Goal: Information Seeking & Learning: Learn about a topic

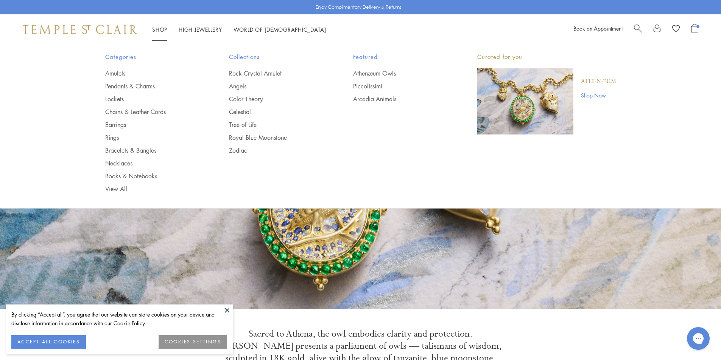
click at [109, 152] on link "Bracelets & Bangles" at bounding box center [152, 150] width 94 height 8
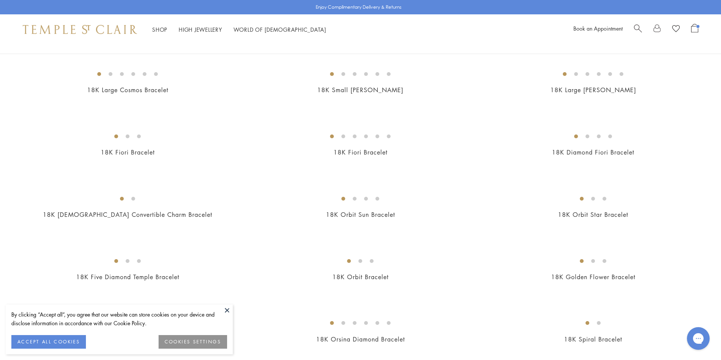
scroll to position [189, 0]
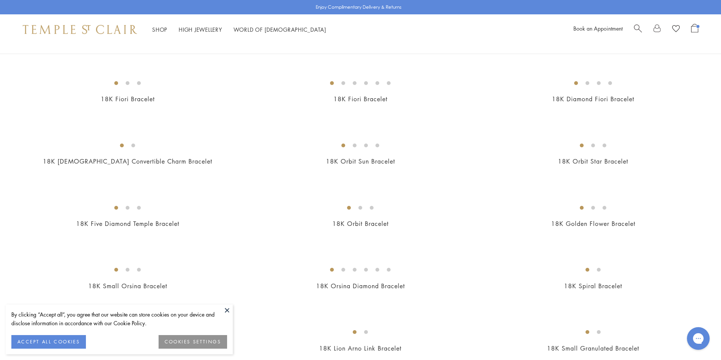
click at [228, 312] on button at bounding box center [226, 310] width 11 height 11
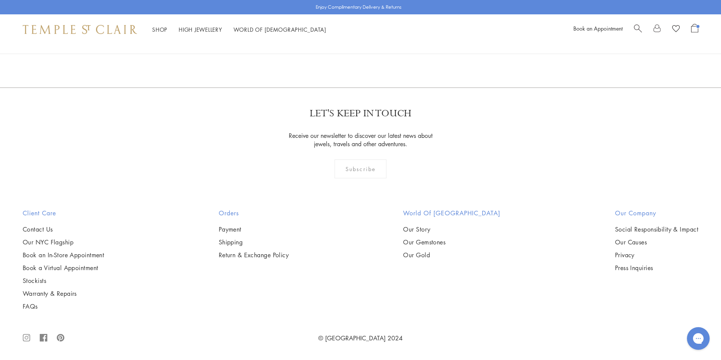
scroll to position [2307, 0]
click at [0, 0] on img at bounding box center [0, 0] width 0 height 0
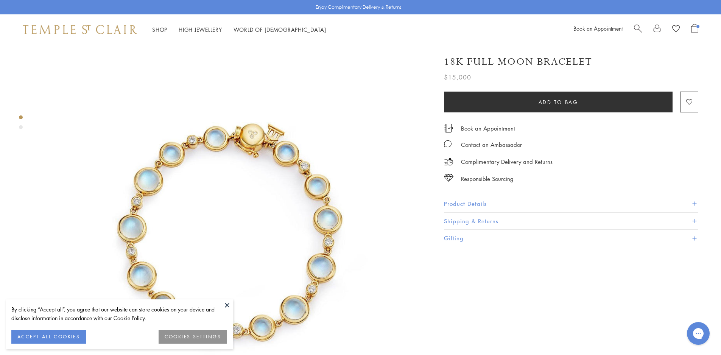
click at [552, 201] on button "Product Details" at bounding box center [571, 203] width 254 height 17
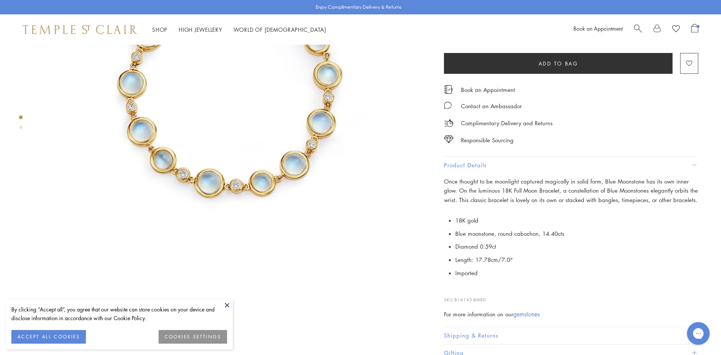
scroll to position [151, 0]
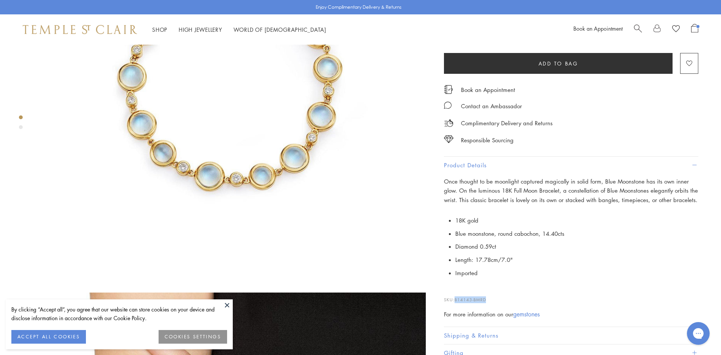
drag, startPoint x: 488, startPoint y: 300, endPoint x: 455, endPoint y: 302, distance: 33.0
click at [455, 302] on p "SKU: B14143-BMRD" at bounding box center [571, 296] width 254 height 14
copy span "B14143-BMRD"
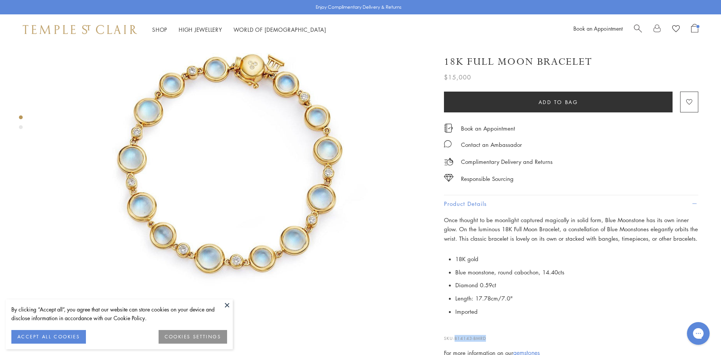
scroll to position [0, 0]
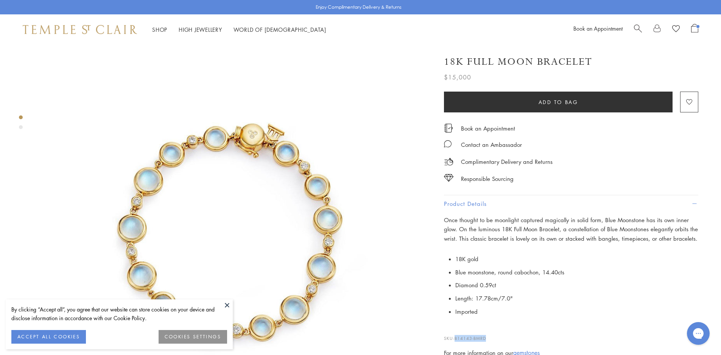
click at [226, 307] on button at bounding box center [226, 304] width 11 height 11
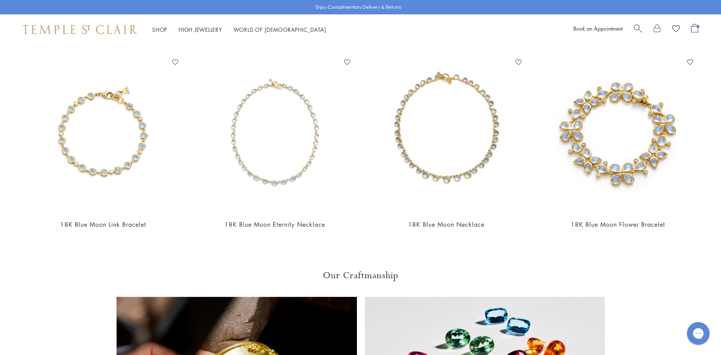
scroll to position [719, 0]
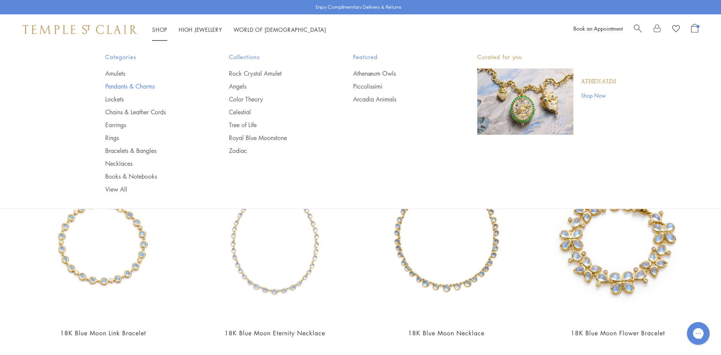
click at [121, 85] on link "Pendants & Charms" at bounding box center [152, 86] width 94 height 8
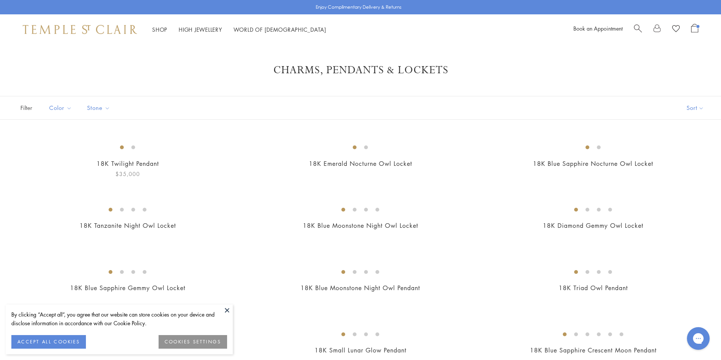
click at [223, 313] on button at bounding box center [226, 310] width 11 height 11
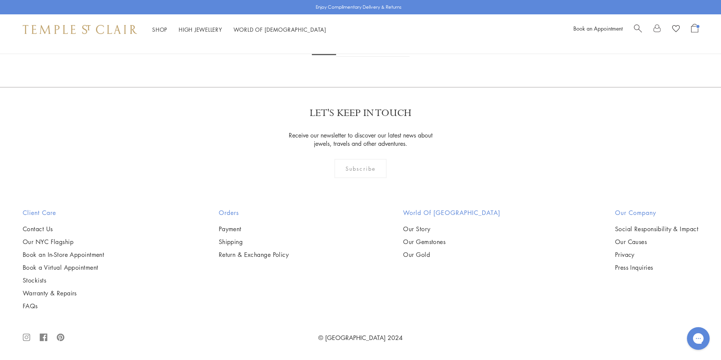
scroll to position [5825, 0]
click at [353, 57] on link "2" at bounding box center [348, 46] width 25 height 21
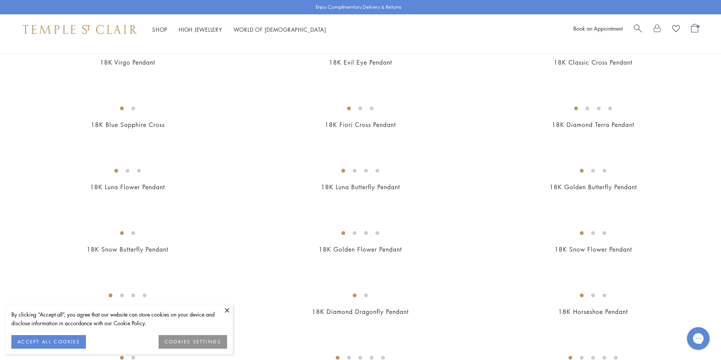
scroll to position [416, 0]
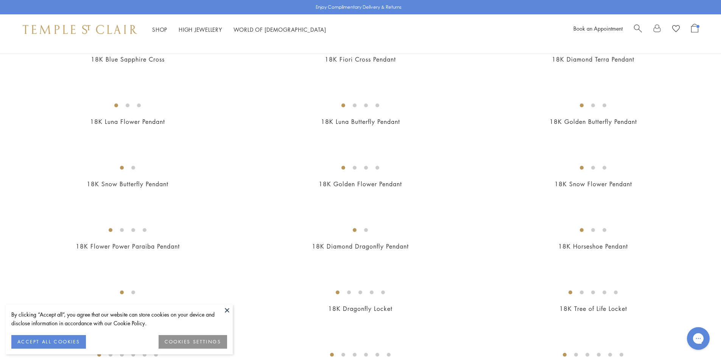
click at [223, 311] on button at bounding box center [226, 310] width 11 height 11
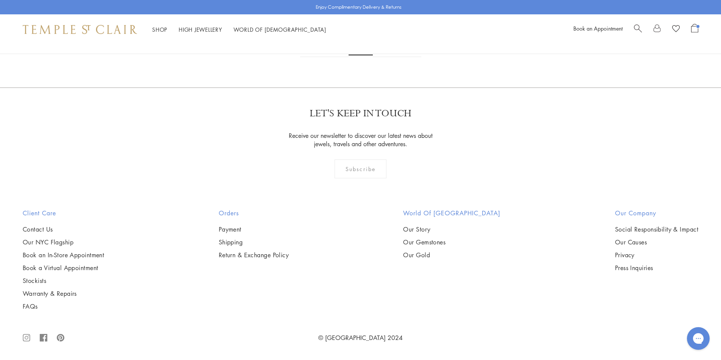
scroll to position [5156, 0]
click at [385, 57] on link "3" at bounding box center [385, 46] width 25 height 21
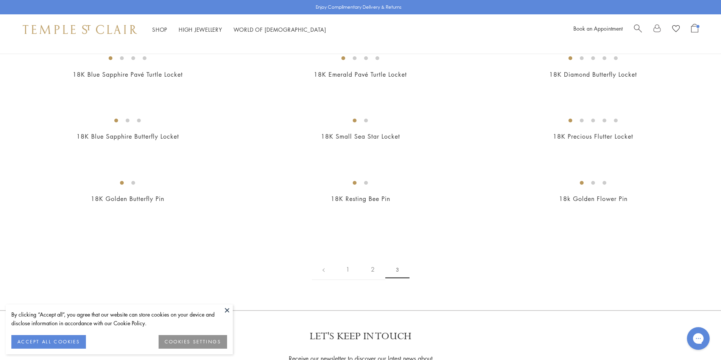
scroll to position [189, 0]
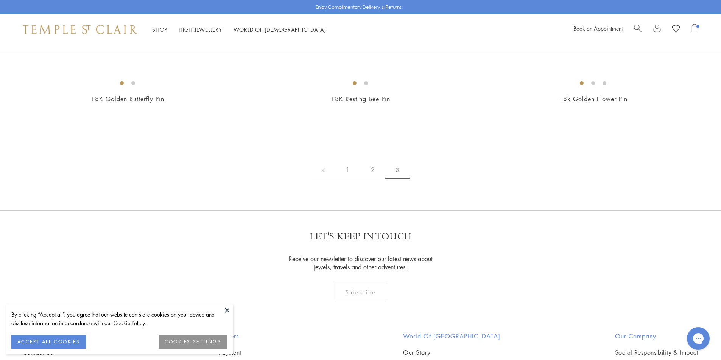
click at [226, 309] on button at bounding box center [226, 310] width 11 height 11
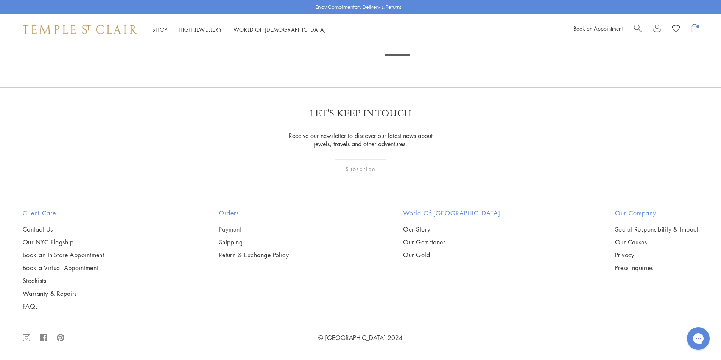
scroll to position [870, 0]
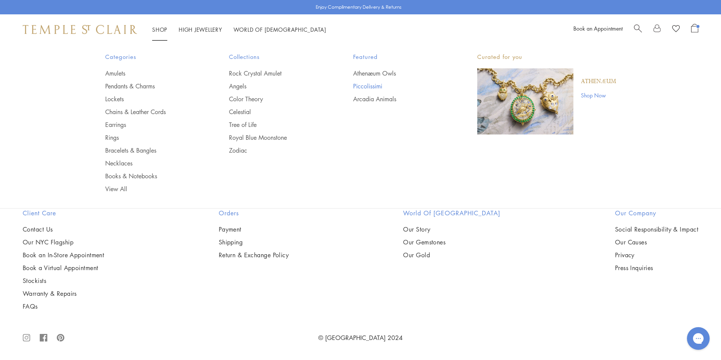
click at [365, 87] on link "Piccolissimi" at bounding box center [400, 86] width 94 height 8
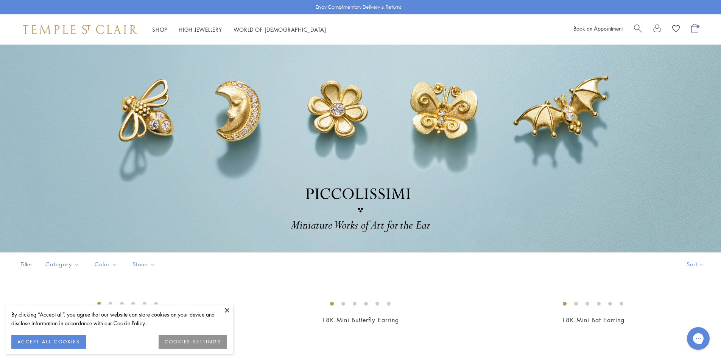
click at [228, 311] on button at bounding box center [226, 310] width 11 height 11
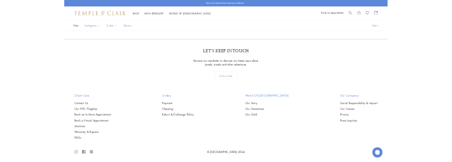
scroll to position [1611, 0]
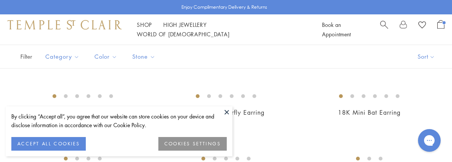
click at [225, 110] on button at bounding box center [226, 111] width 11 height 11
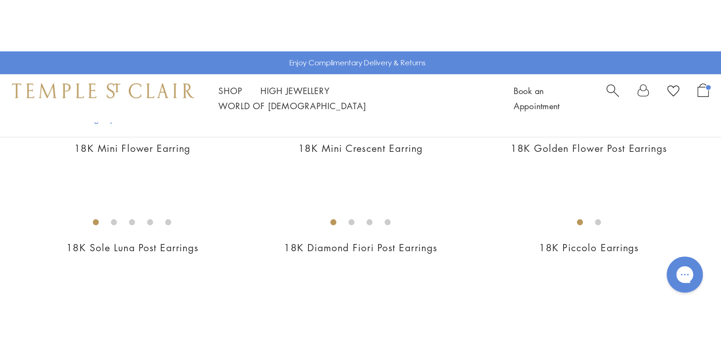
scroll to position [321, 0]
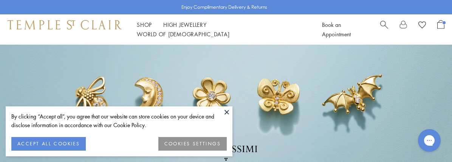
click at [226, 114] on button at bounding box center [226, 111] width 11 height 11
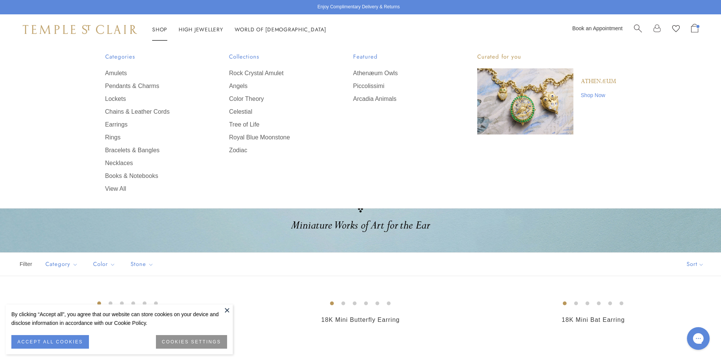
click at [99, 31] on img at bounding box center [80, 29] width 114 height 9
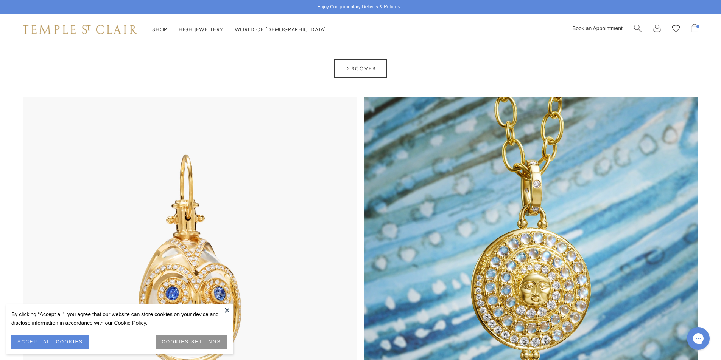
scroll to position [605, 0]
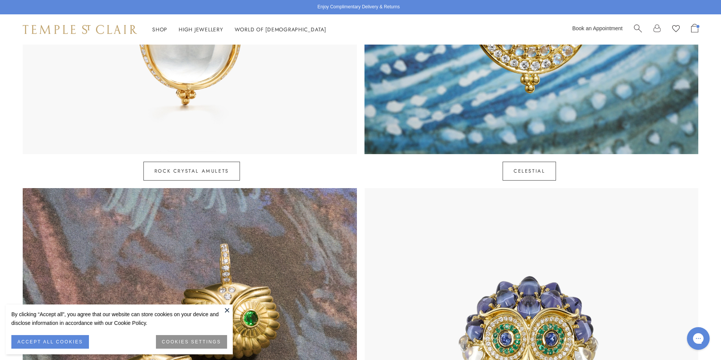
click at [224, 312] on button at bounding box center [226, 310] width 11 height 11
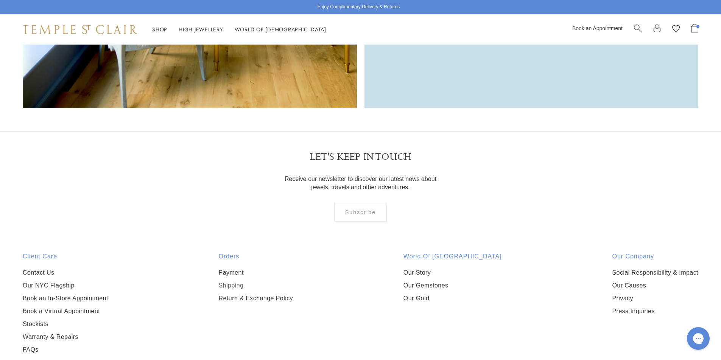
scroll to position [2452, 0]
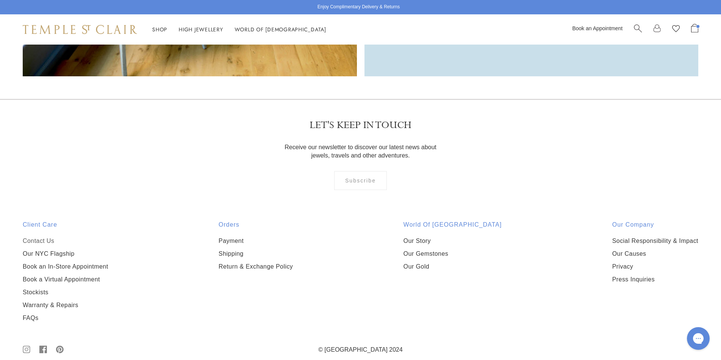
click at [43, 237] on link "Contact Us" at bounding box center [65, 241] width 85 height 8
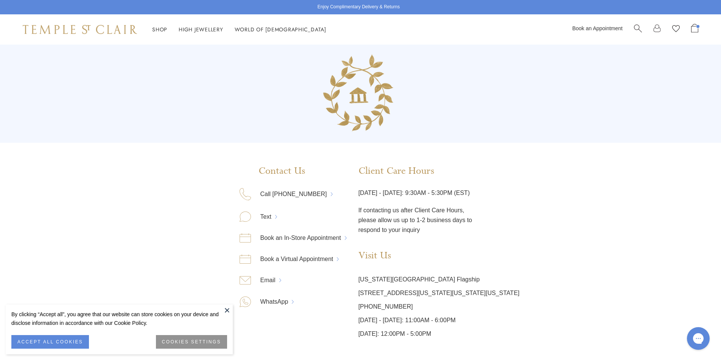
click at [225, 310] on button at bounding box center [226, 310] width 11 height 11
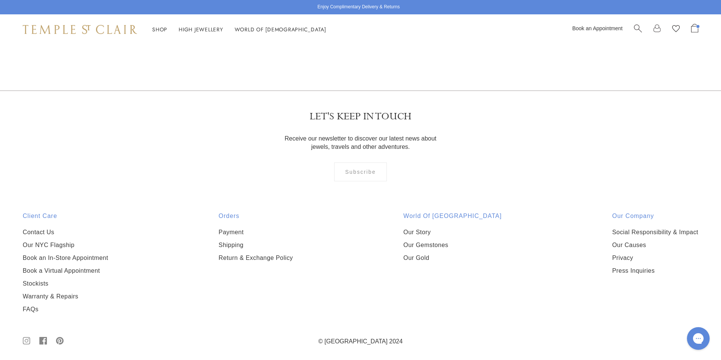
scroll to position [300, 0]
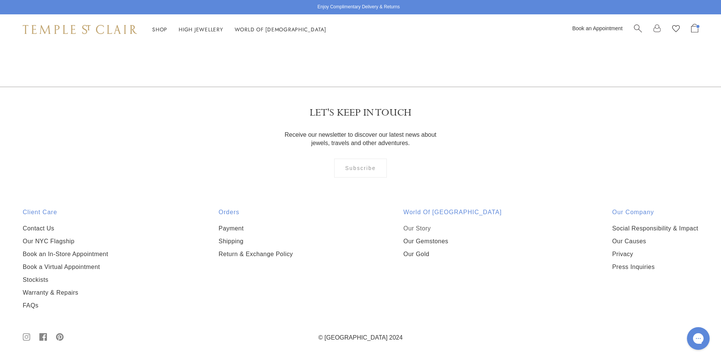
click at [426, 229] on link "Our Story" at bounding box center [452, 229] width 98 height 8
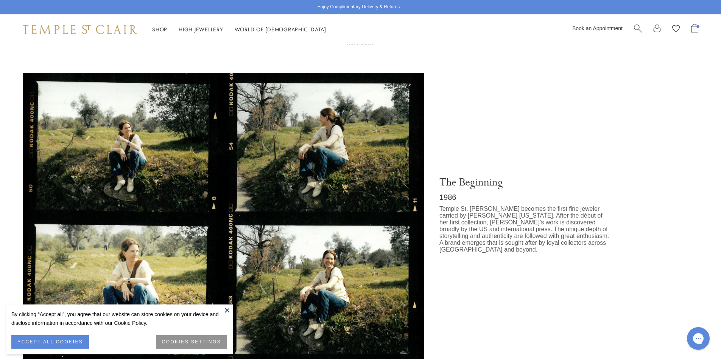
scroll to position [303, 0]
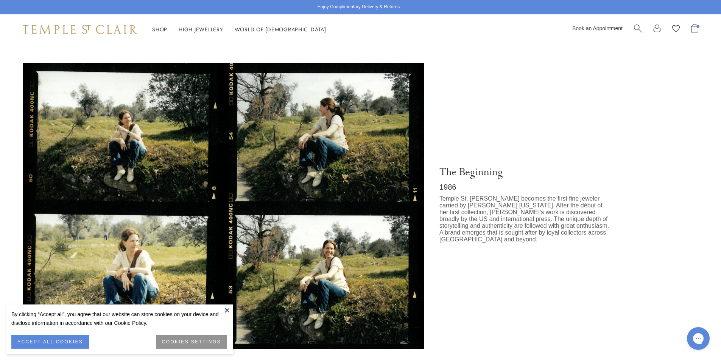
click at [227, 309] on button at bounding box center [226, 310] width 11 height 11
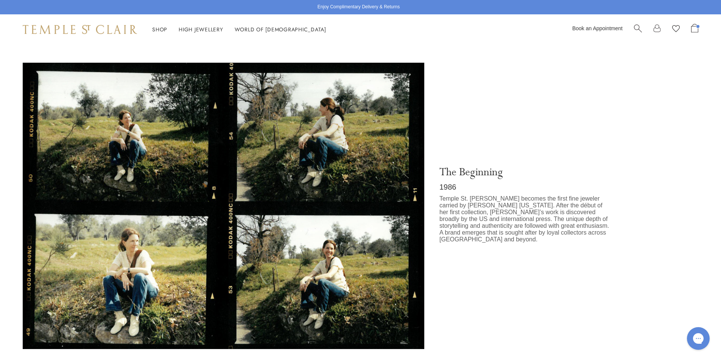
click at [143, 163] on img at bounding box center [223, 209] width 401 height 293
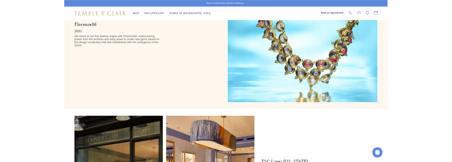
scroll to position [3624, 0]
